Goal: Book appointment/travel/reservation

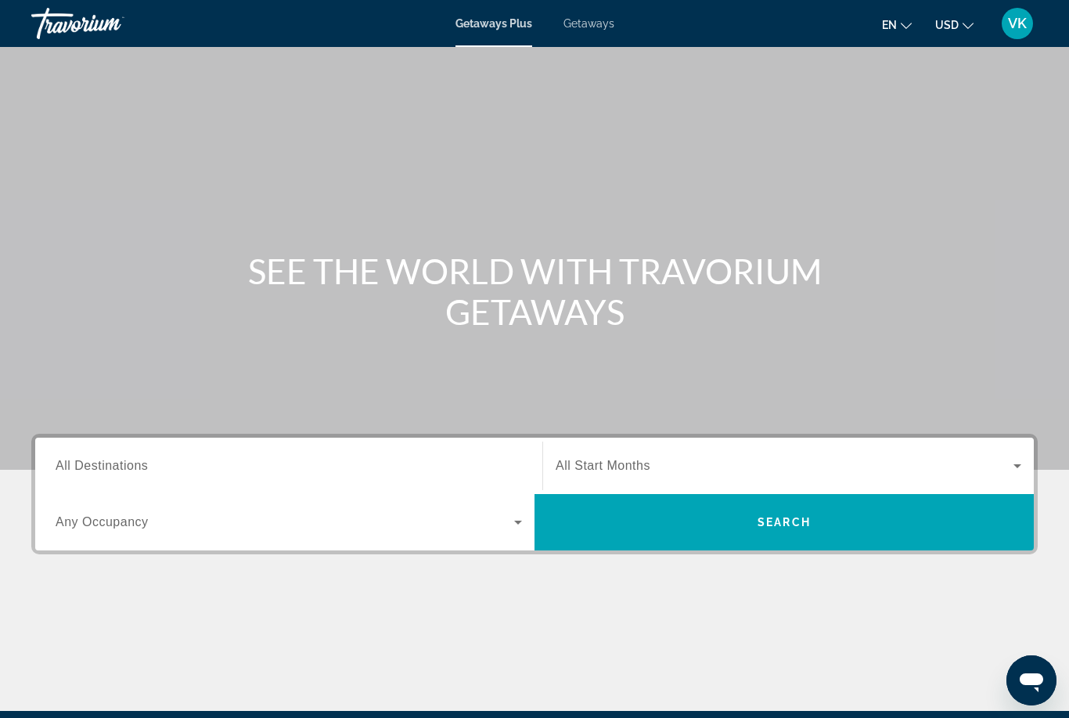
click at [88, 464] on span "All Destinations" at bounding box center [102, 465] width 92 height 13
click at [88, 464] on input "Destination All Destinations" at bounding box center [289, 466] width 466 height 19
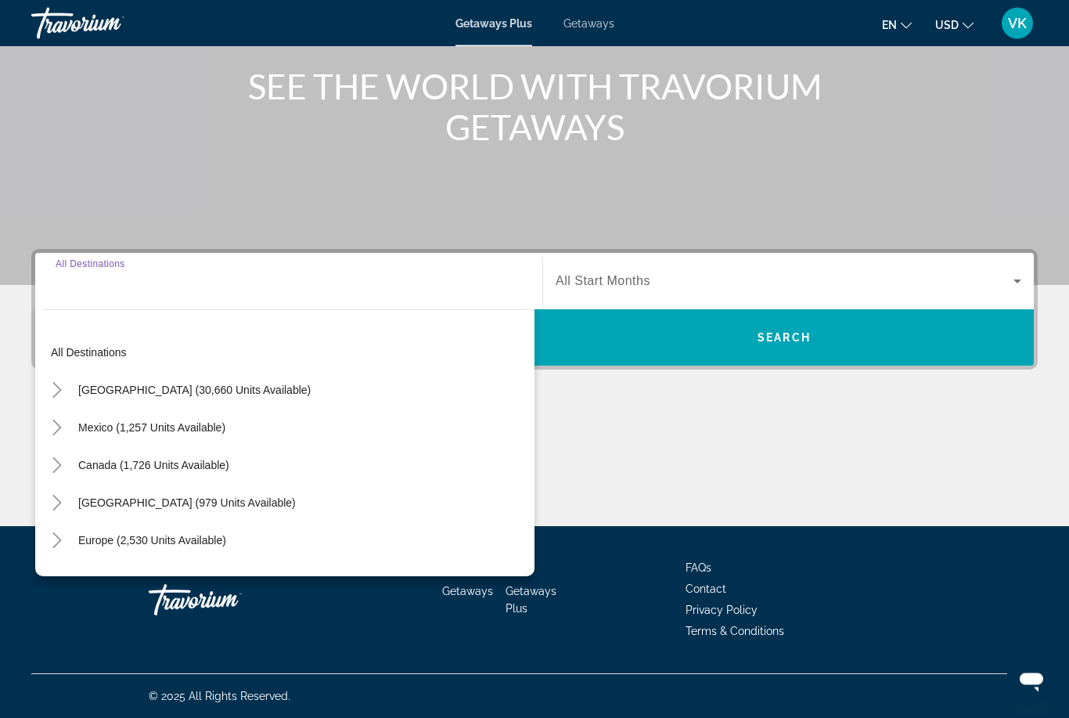
scroll to position [185, 0]
click at [81, 541] on span "Europe (2,530 units available)" at bounding box center [152, 540] width 148 height 13
type input "**********"
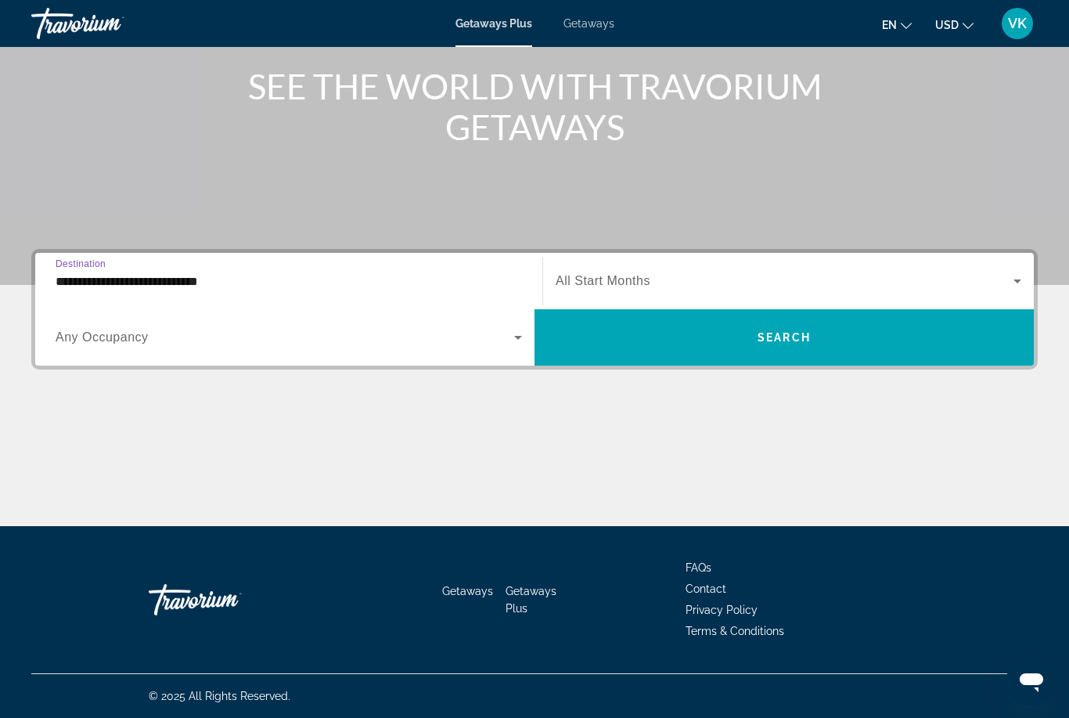
click at [1010, 275] on icon "Search widget" at bounding box center [1017, 281] width 19 height 19
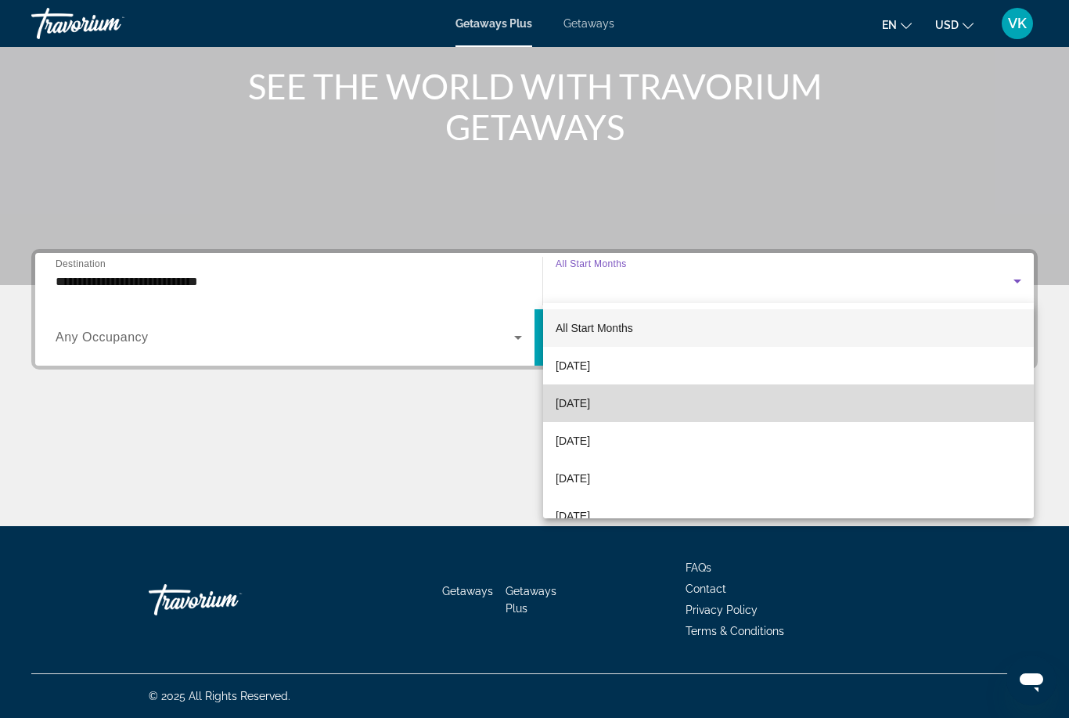
click at [631, 402] on mat-option "[DATE]" at bounding box center [788, 403] width 491 height 38
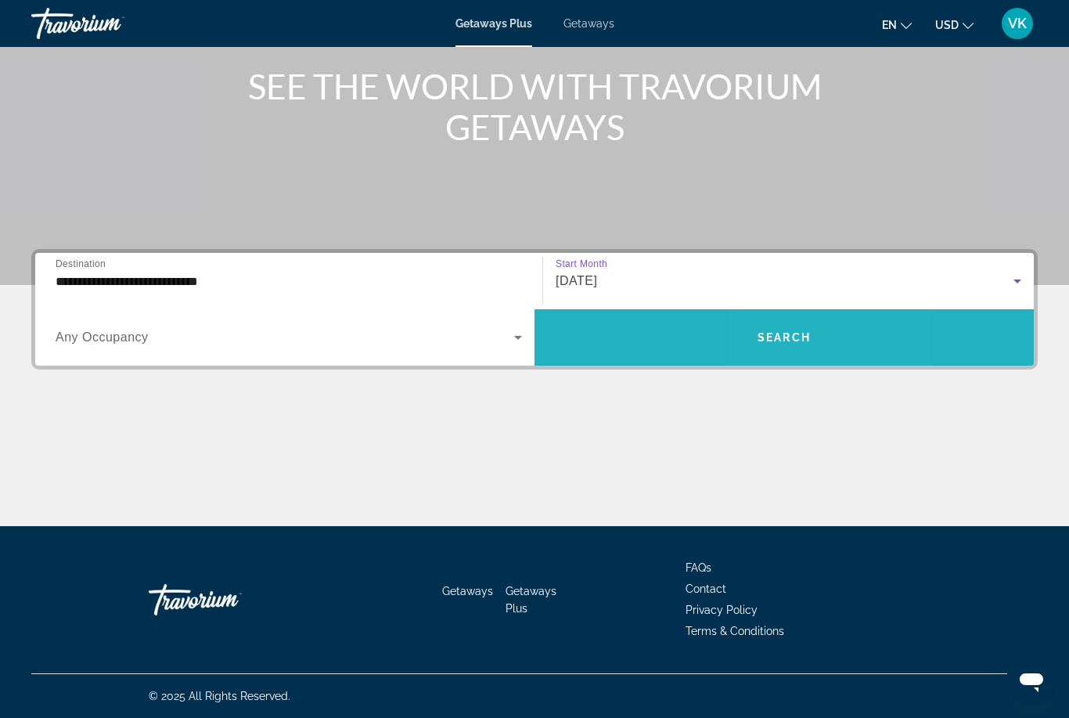
click at [798, 326] on span "Search widget" at bounding box center [783, 337] width 499 height 38
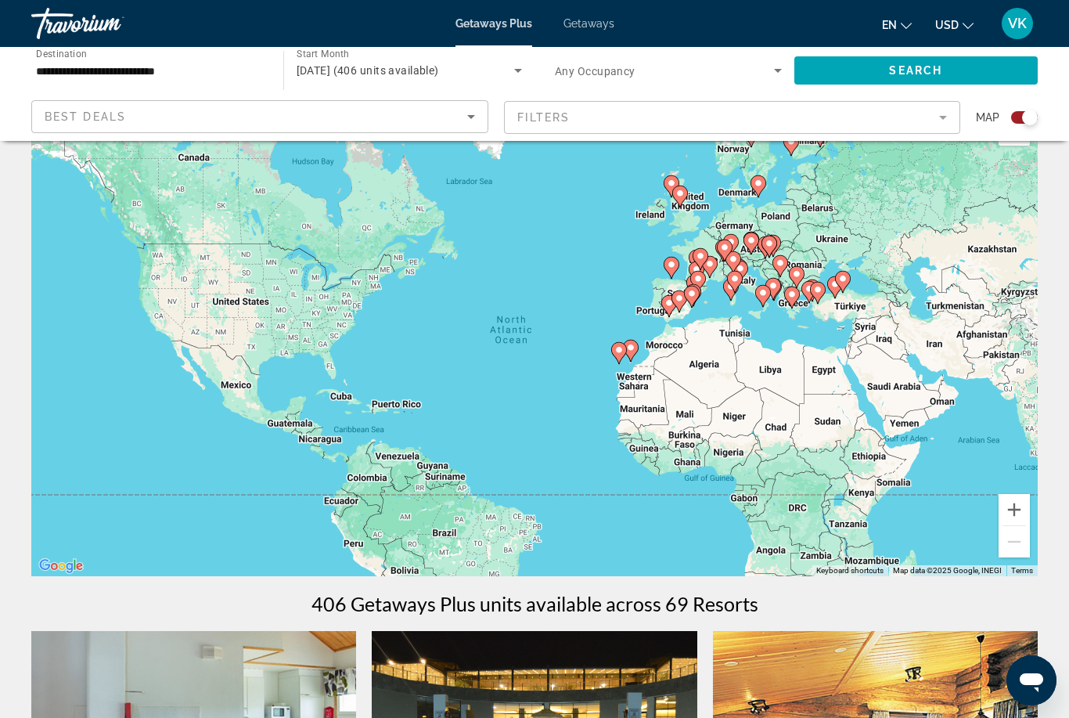
scroll to position [43, 0]
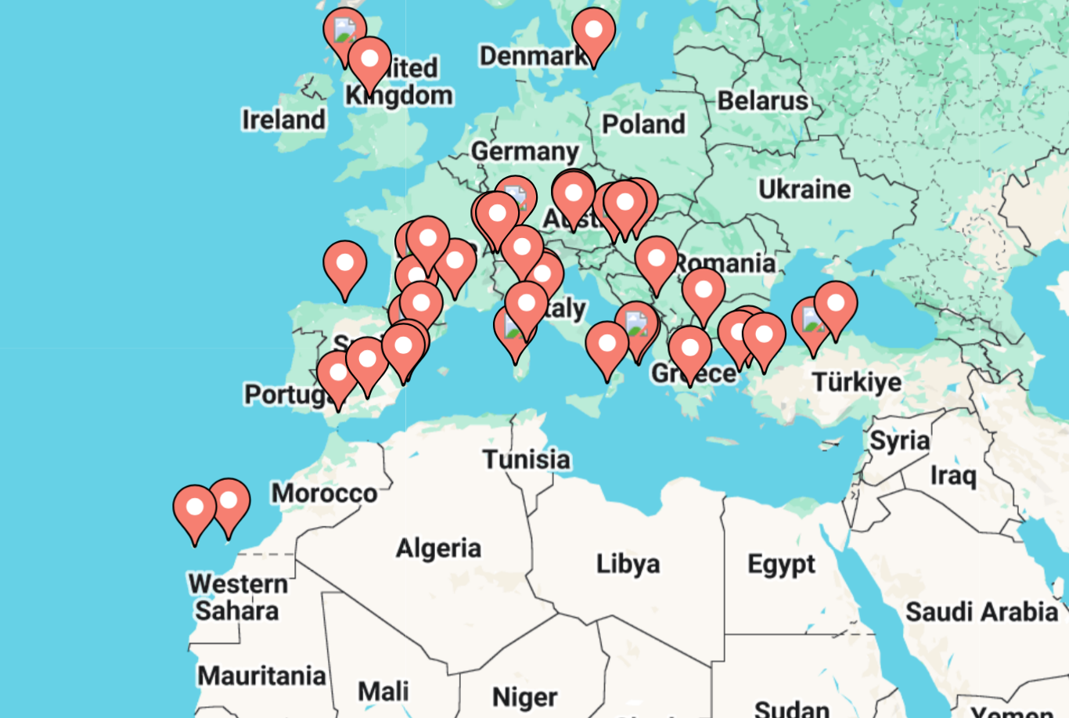
click at [822, 273] on image "Main content" at bounding box center [826, 277] width 9 height 9
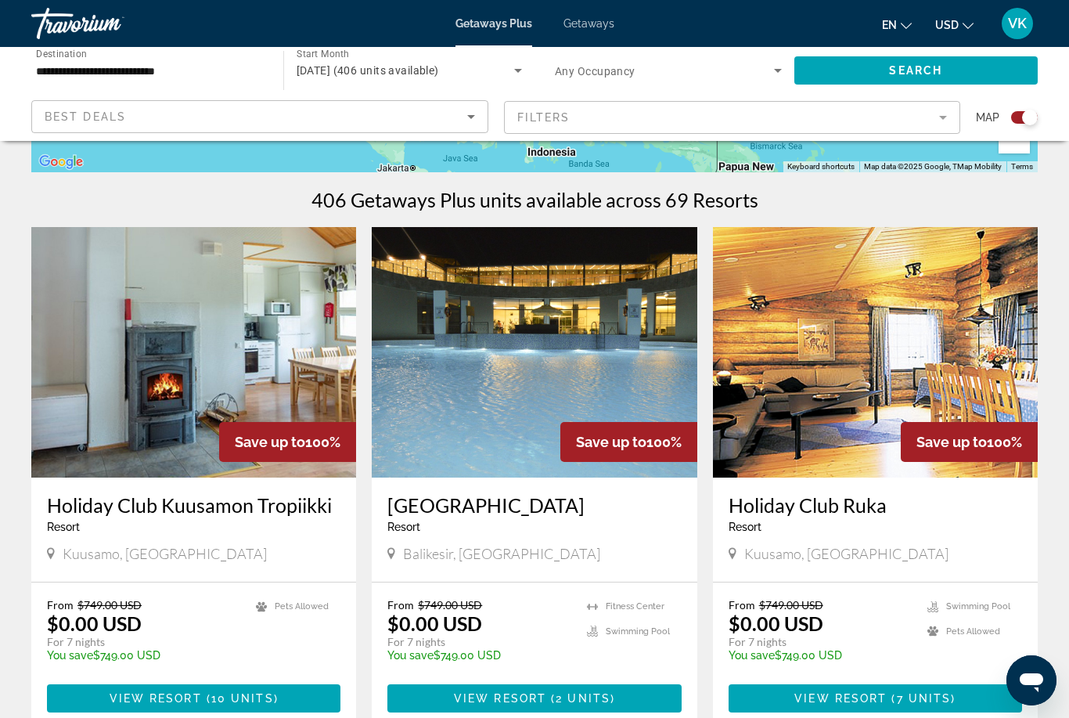
scroll to position [453, 0]
click at [419, 552] on span "Balikesir, [GEOGRAPHIC_DATA]" at bounding box center [501, 553] width 197 height 17
click at [573, 706] on span "Main content" at bounding box center [533, 698] width 293 height 38
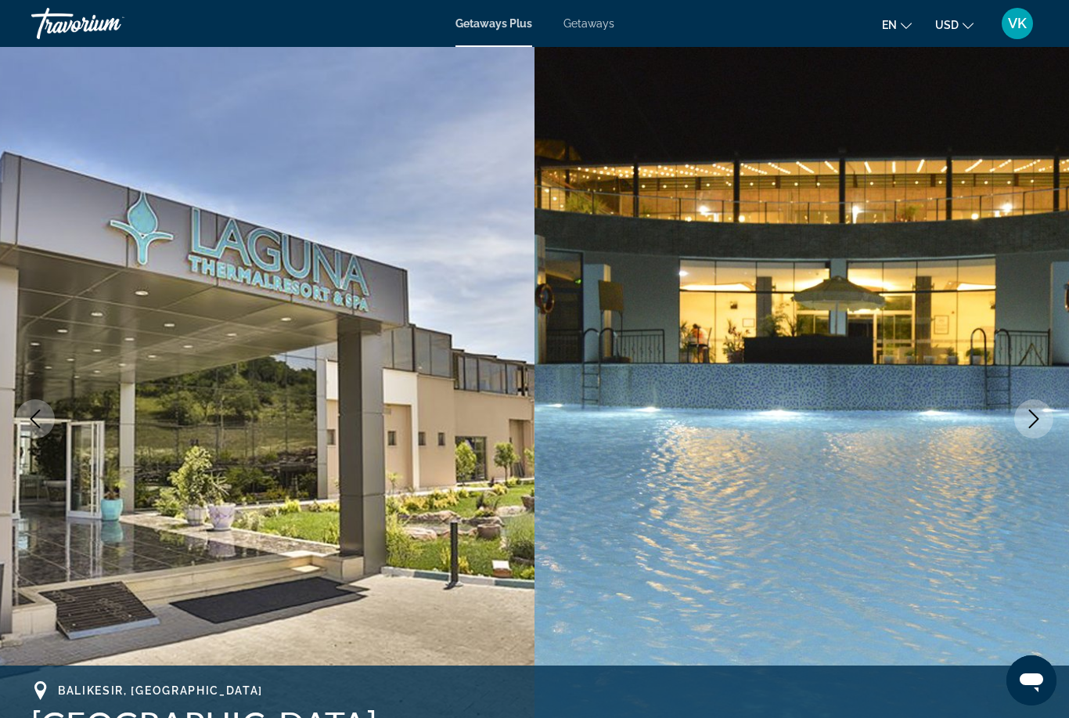
click at [1023, 414] on button "Next image" at bounding box center [1033, 418] width 39 height 39
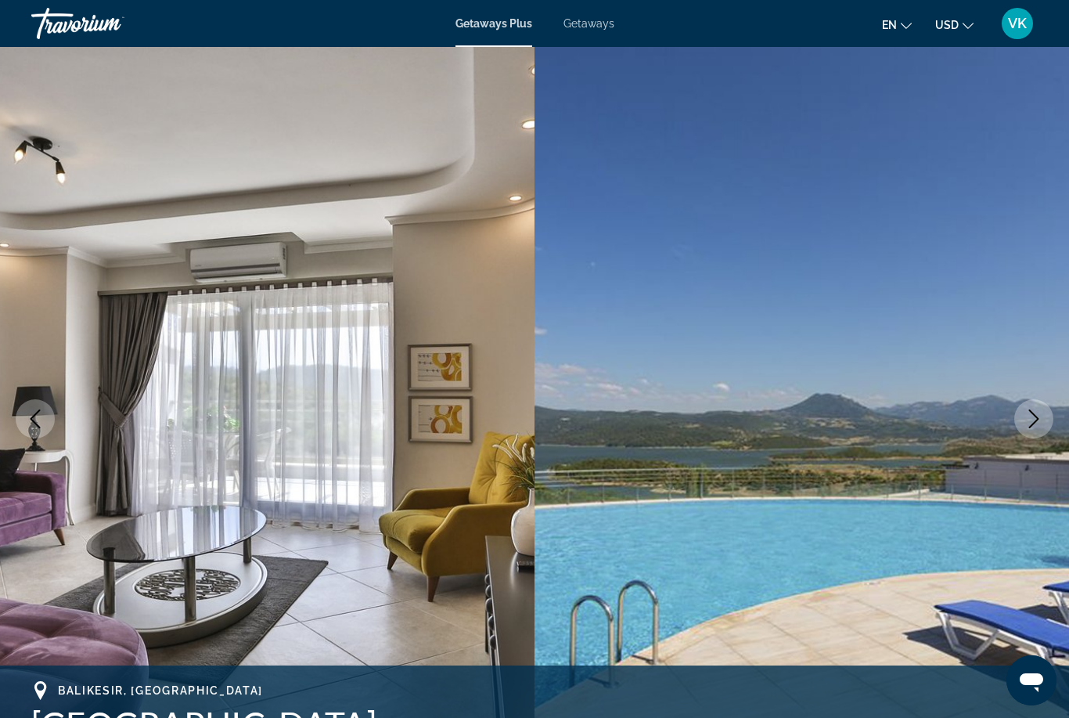
click at [1027, 427] on icon "Next image" at bounding box center [1033, 418] width 19 height 19
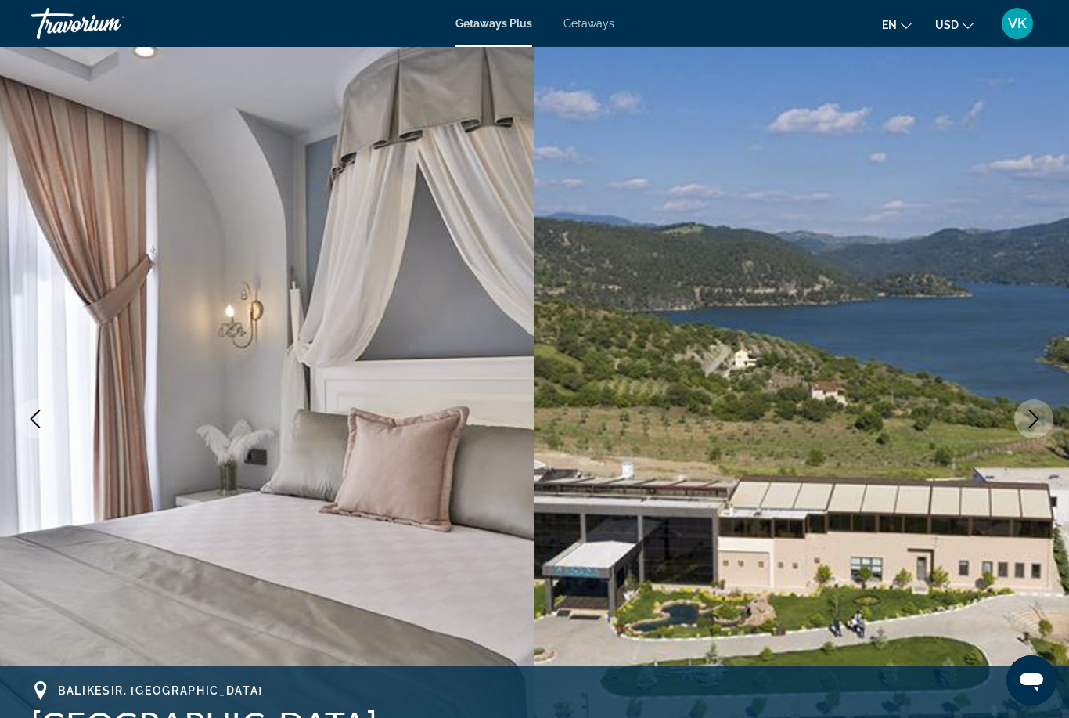
click at [1031, 426] on icon "Next image" at bounding box center [1033, 418] width 19 height 19
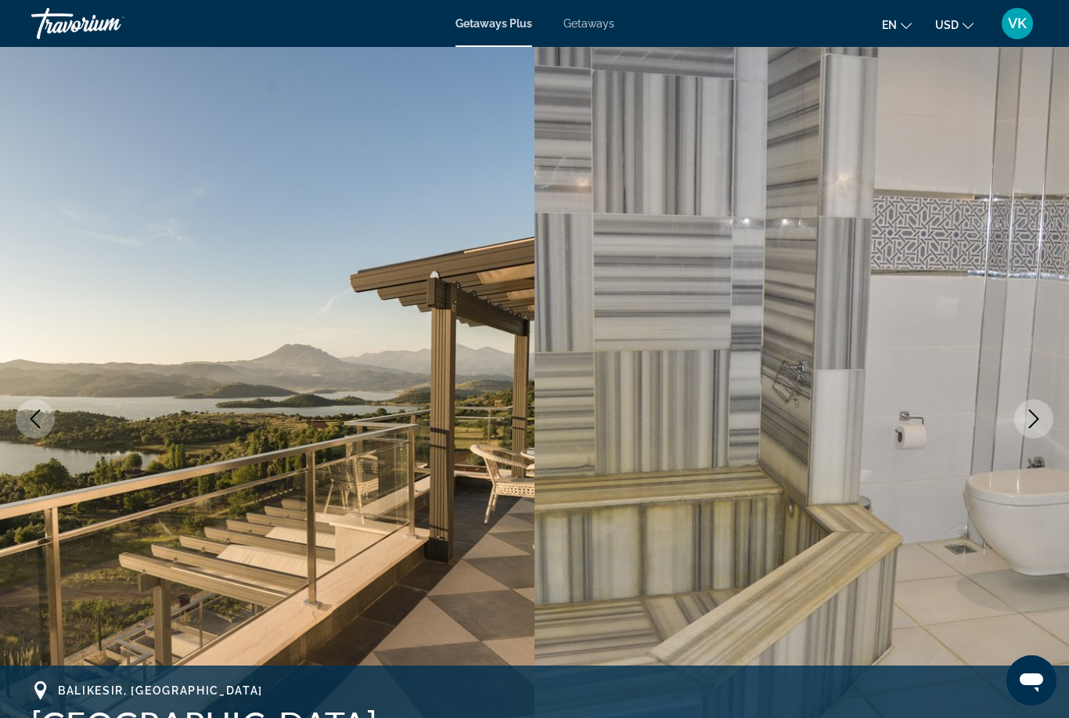
click at [1034, 417] on icon "Next image" at bounding box center [1033, 418] width 19 height 19
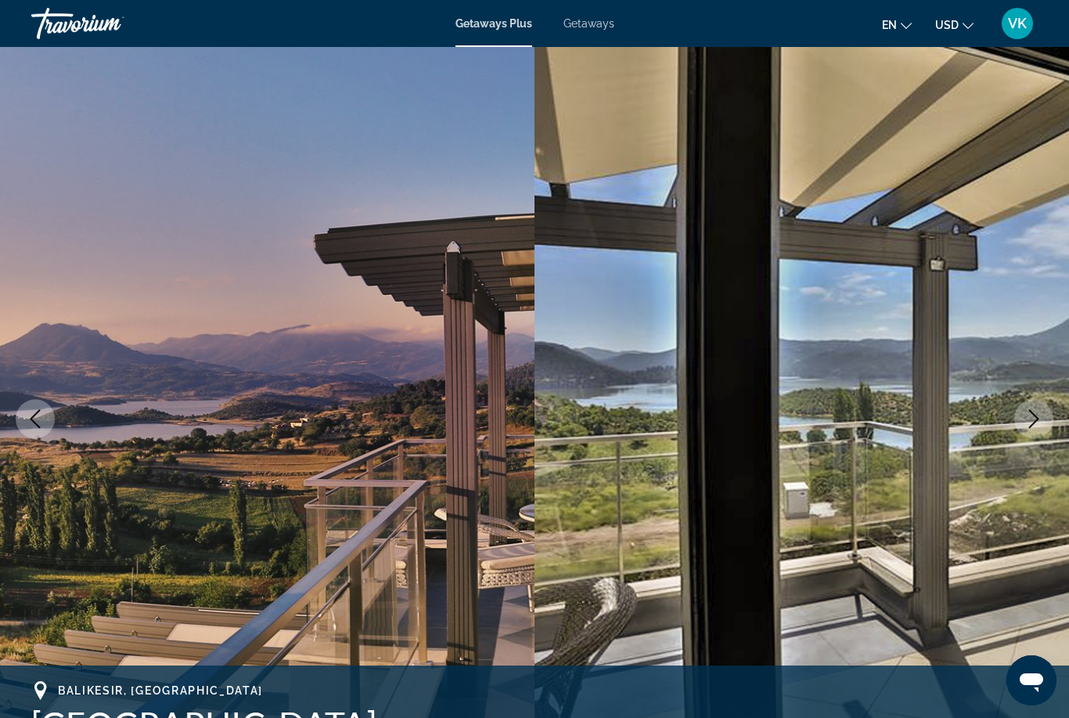
click at [1038, 417] on icon "Next image" at bounding box center [1033, 418] width 19 height 19
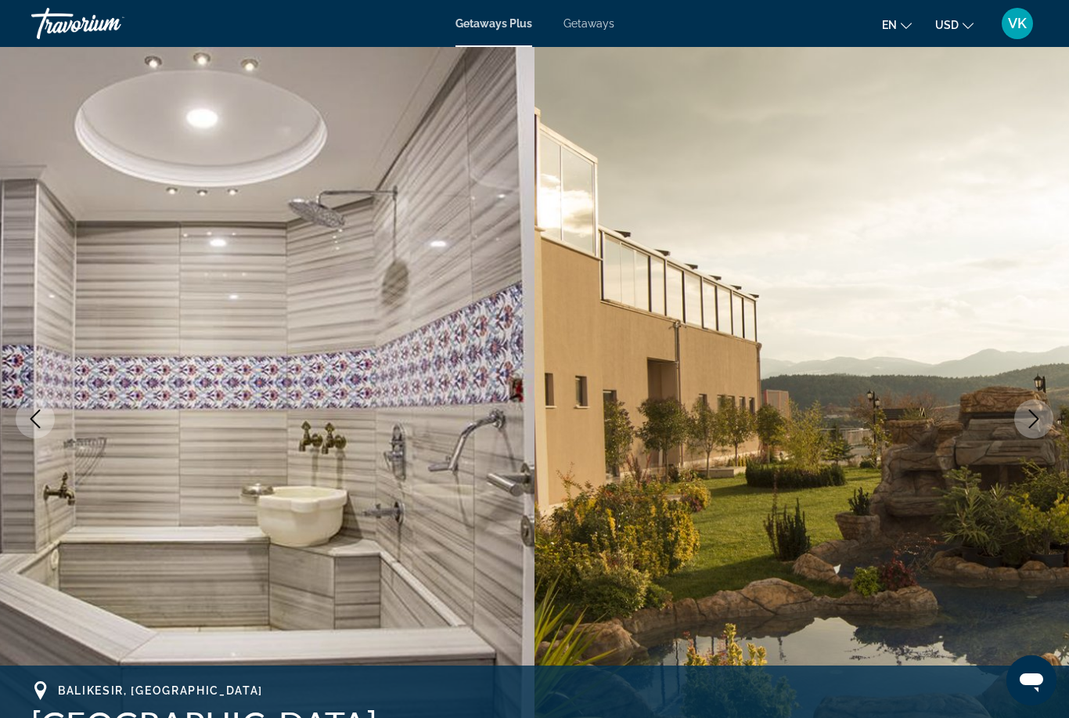
click at [1037, 430] on button "Next image" at bounding box center [1033, 418] width 39 height 39
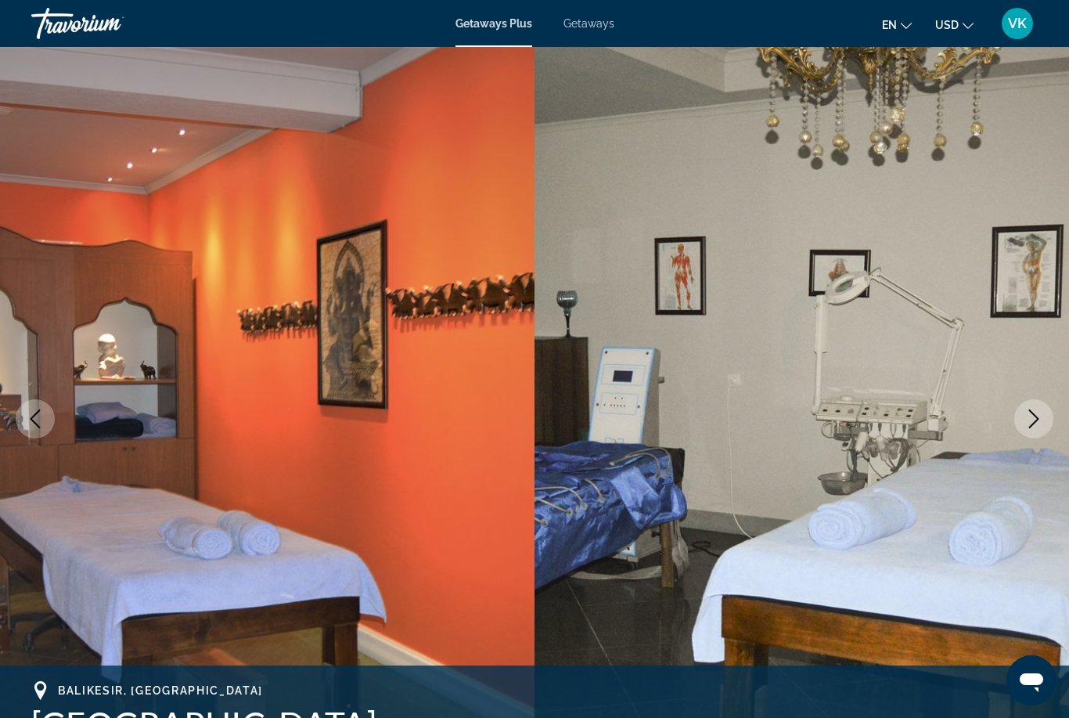
click at [1031, 424] on icon "Next image" at bounding box center [1033, 418] width 19 height 19
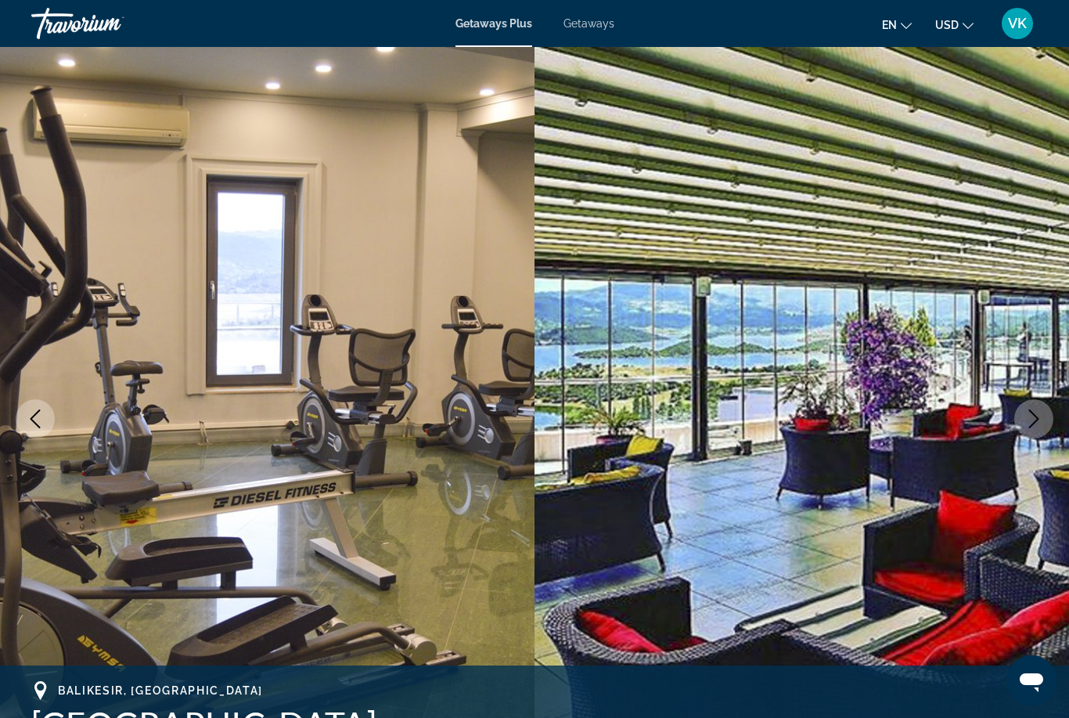
click at [1030, 427] on icon "Next image" at bounding box center [1034, 418] width 10 height 19
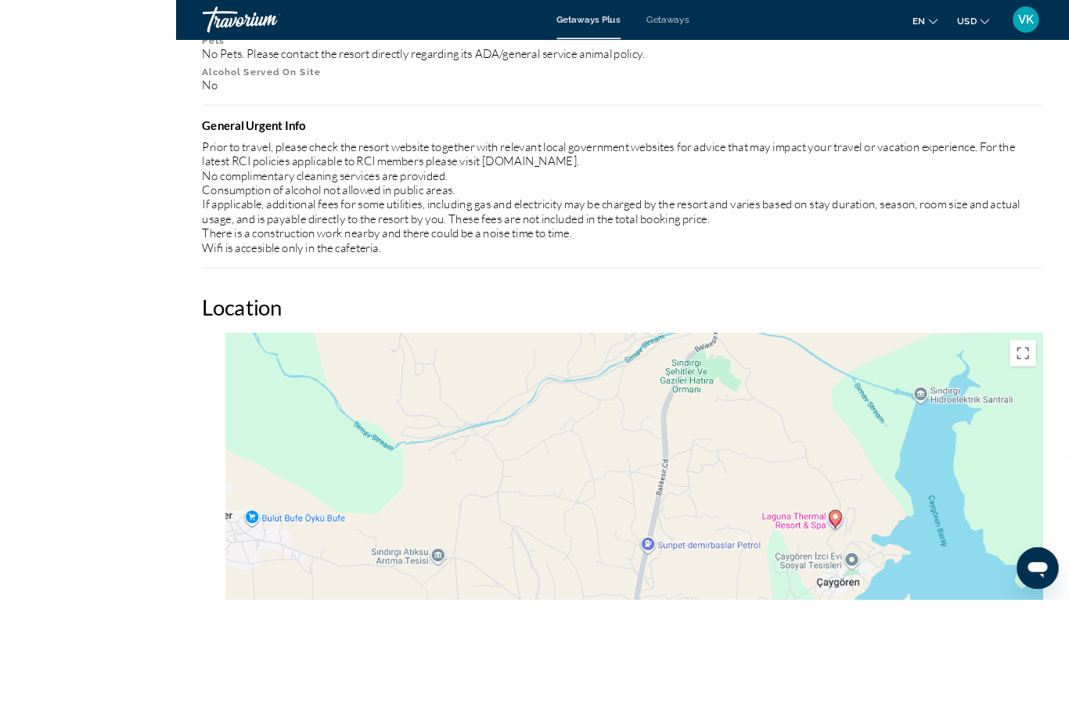
scroll to position [2200, 0]
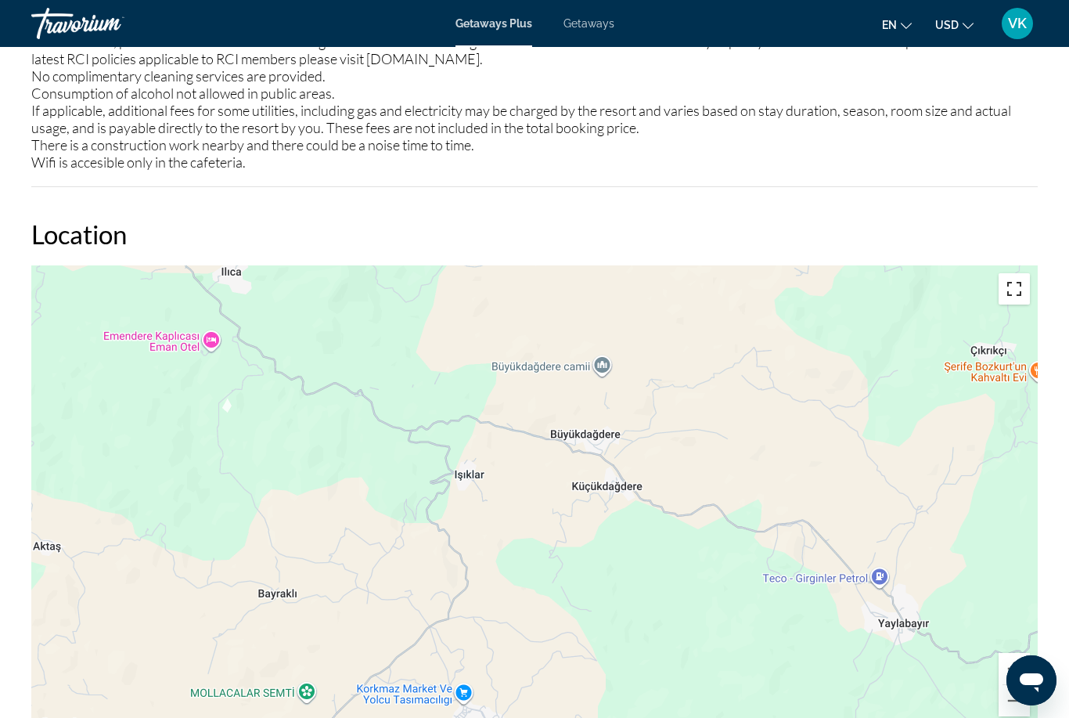
click at [1016, 289] on button "Toggle fullscreen view" at bounding box center [1013, 288] width 31 height 31
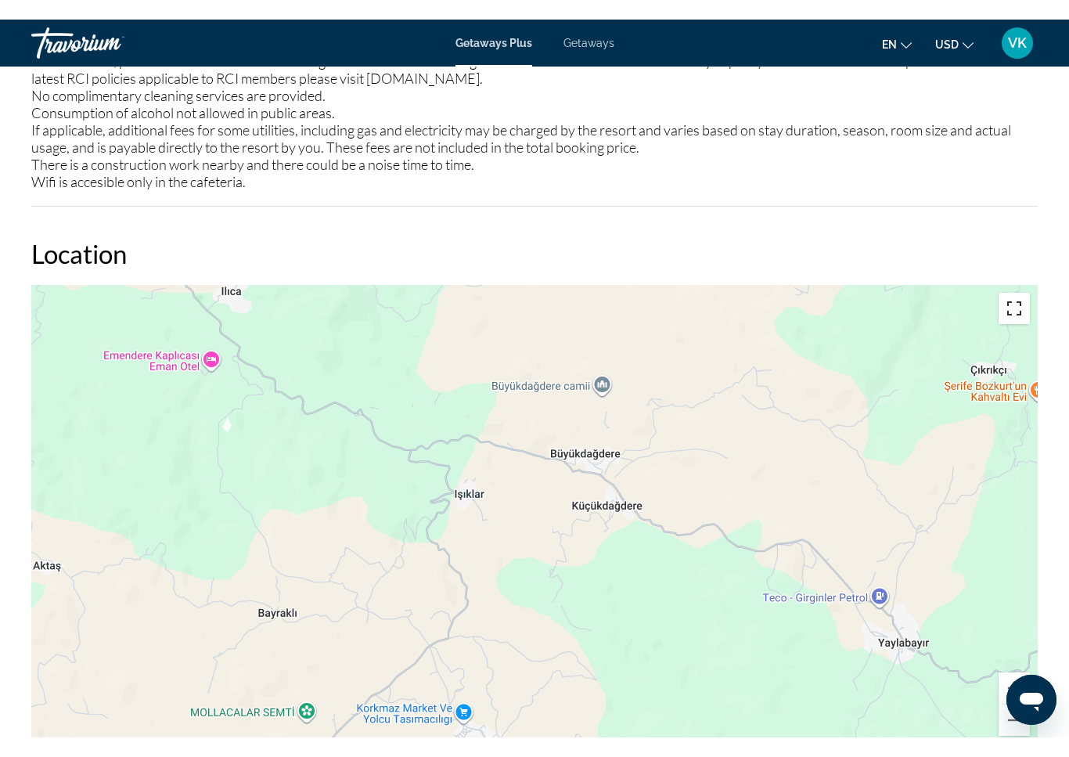
scroll to position [19, 0]
